Goal: Transaction & Acquisition: Subscribe to service/newsletter

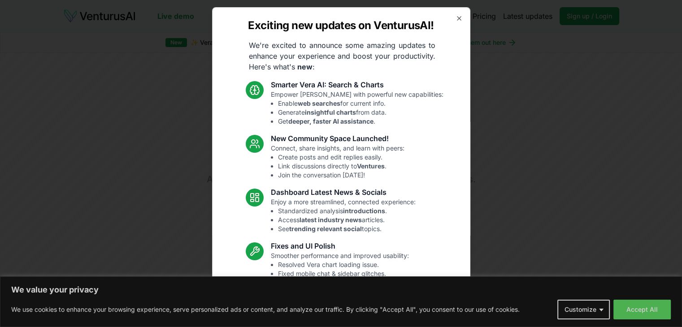
click at [457, 13] on div "Exciting new updates on VenturusAI! We're excited to announce some amazing upda…" at bounding box center [341, 163] width 258 height 313
click at [456, 20] on icon "button" at bounding box center [459, 18] width 7 height 7
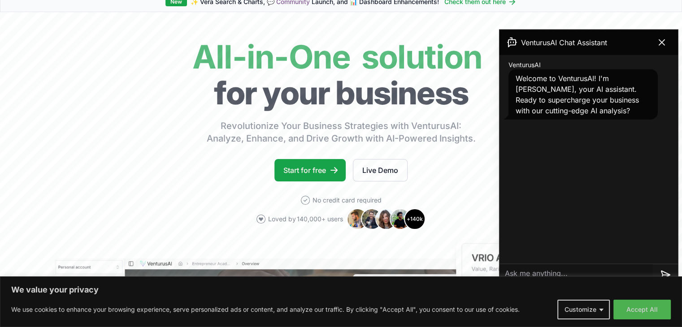
scroll to position [135, 0]
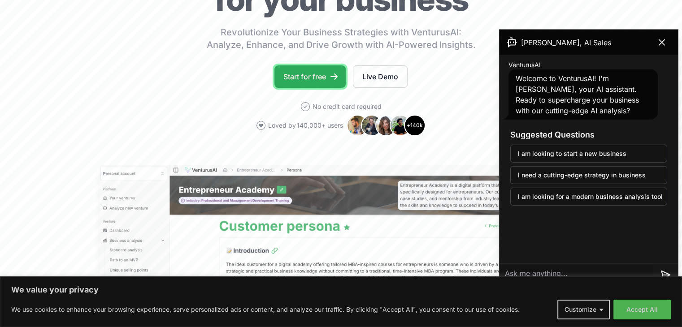
click at [327, 79] on link "Start for free" at bounding box center [310, 76] width 71 height 22
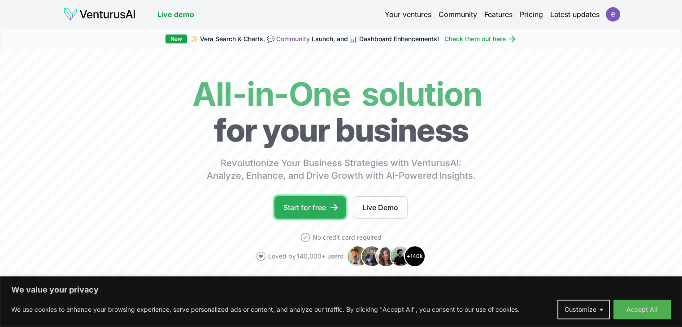
click at [319, 207] on link "Start for free" at bounding box center [310, 207] width 71 height 22
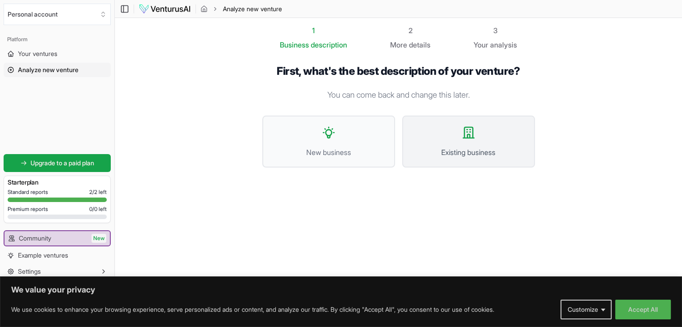
click at [442, 167] on button "Existing business" at bounding box center [468, 142] width 133 height 52
